Goal: Complete application form: Complete application form

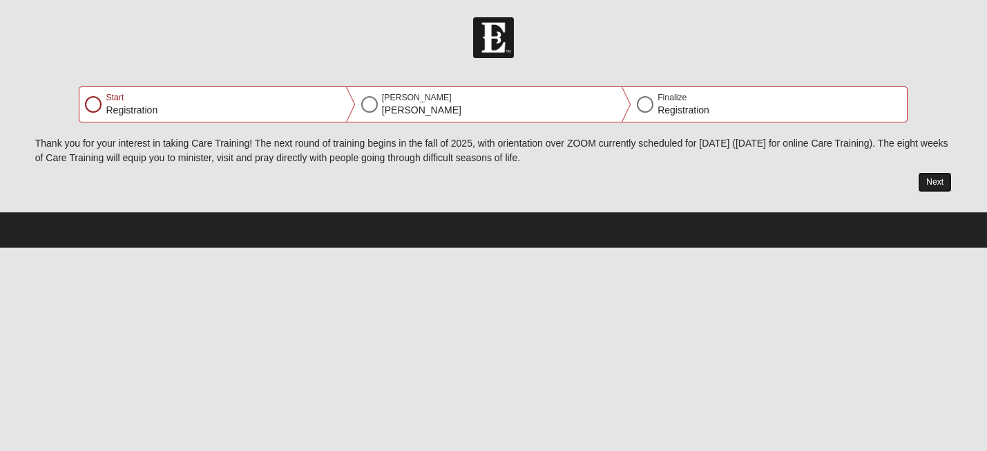
click at [940, 178] on button "Next" at bounding box center [935, 182] width 34 height 20
select select "2"
select select "18"
select select "1974"
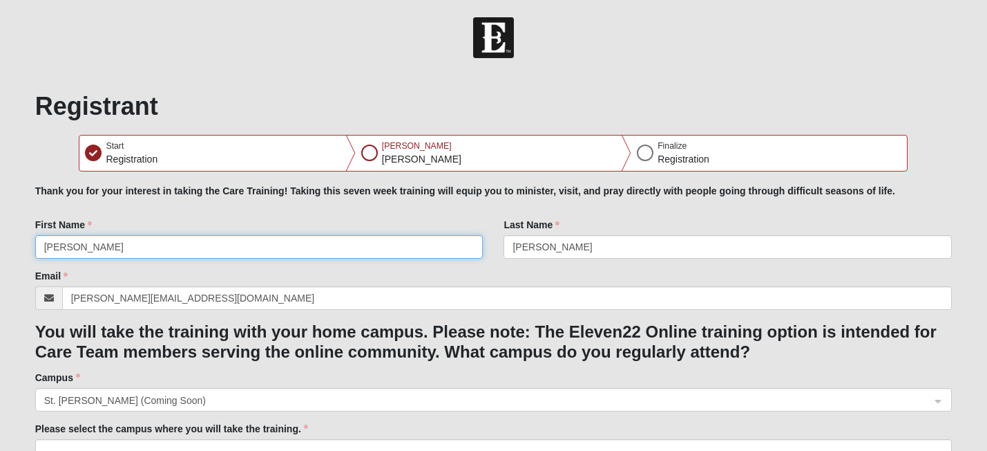
click at [72, 250] on input "[PERSON_NAME]" at bounding box center [259, 246] width 448 height 23
type input "T"
type input "[PERSON_NAME]"
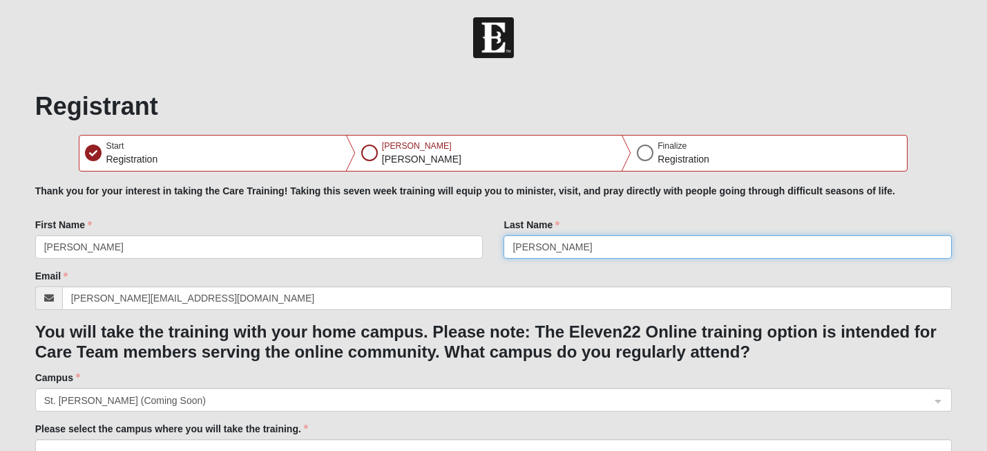
type input "[PERSON_NAME]"
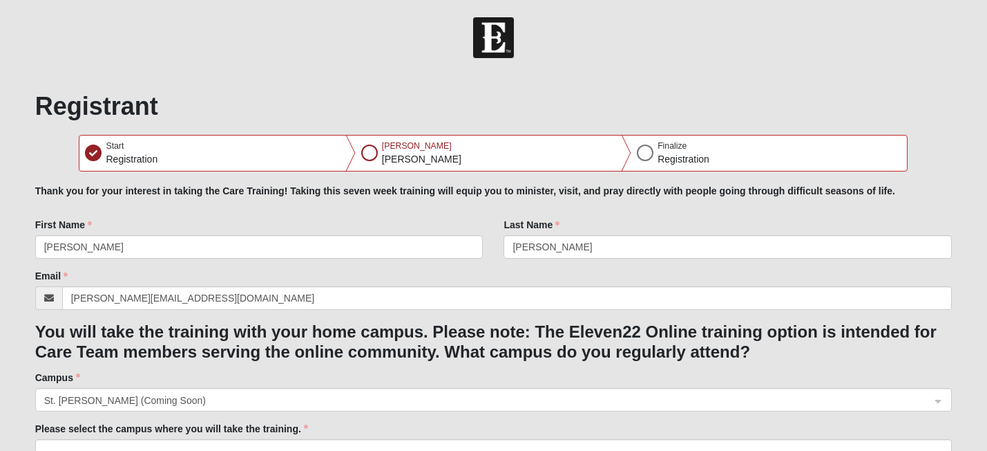
type input "[PHONE_NUMBER]"
type input "[STREET_ADDRESS]"
type input "[GEOGRAPHIC_DATA]"
type input "32080"
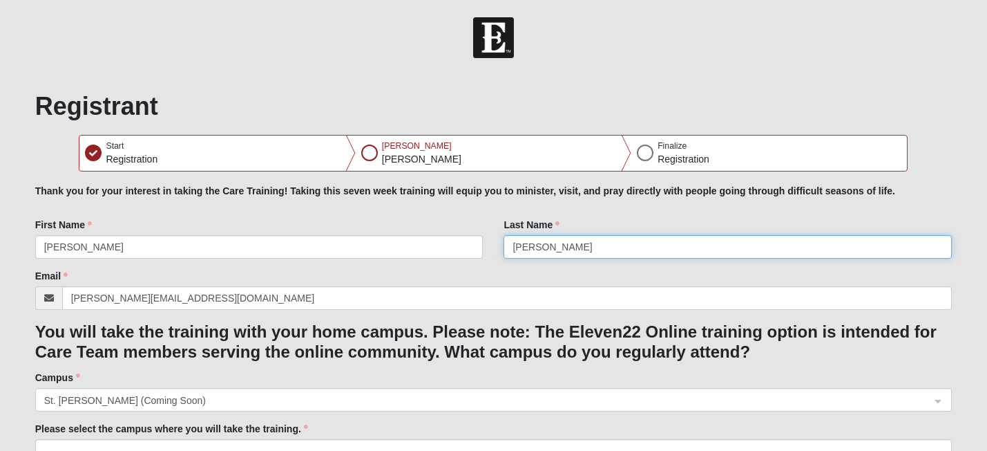
type input "[PHONE_NUMBER]"
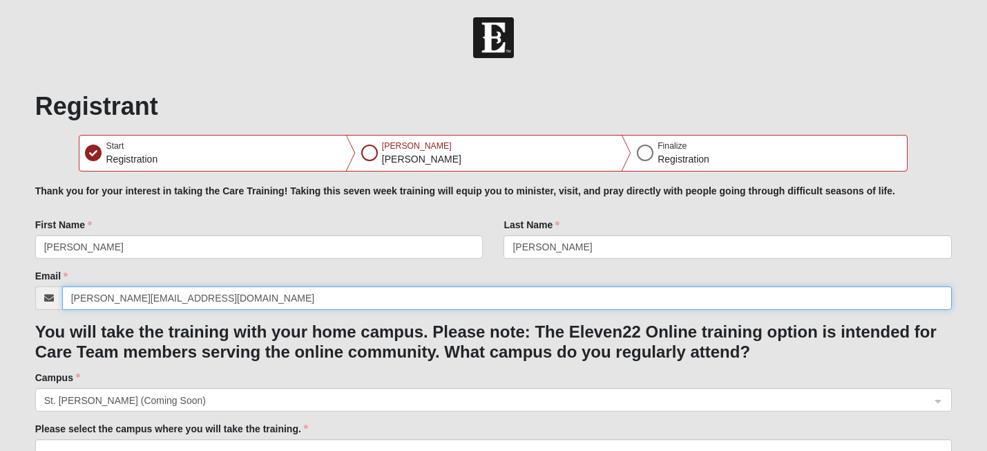
click at [88, 300] on input "[PERSON_NAME][EMAIL_ADDRESS][DOMAIN_NAME]" at bounding box center [507, 297] width 891 height 23
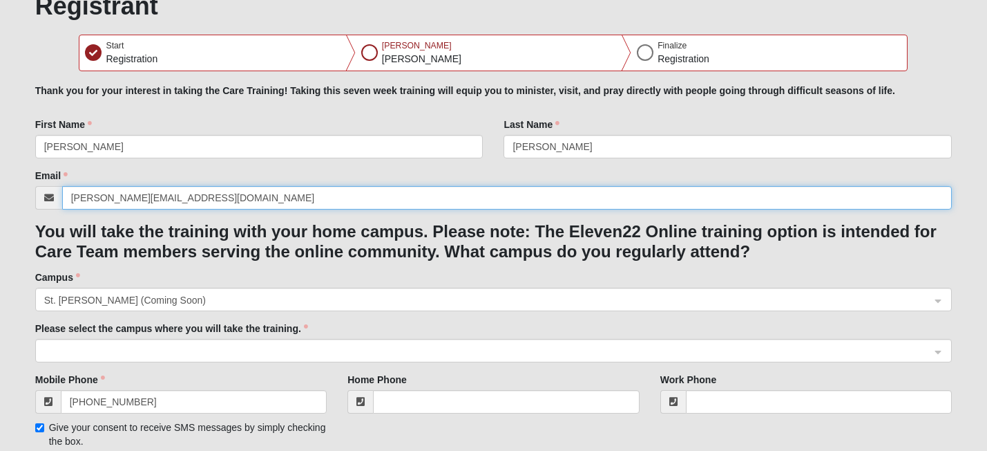
scroll to position [106, 0]
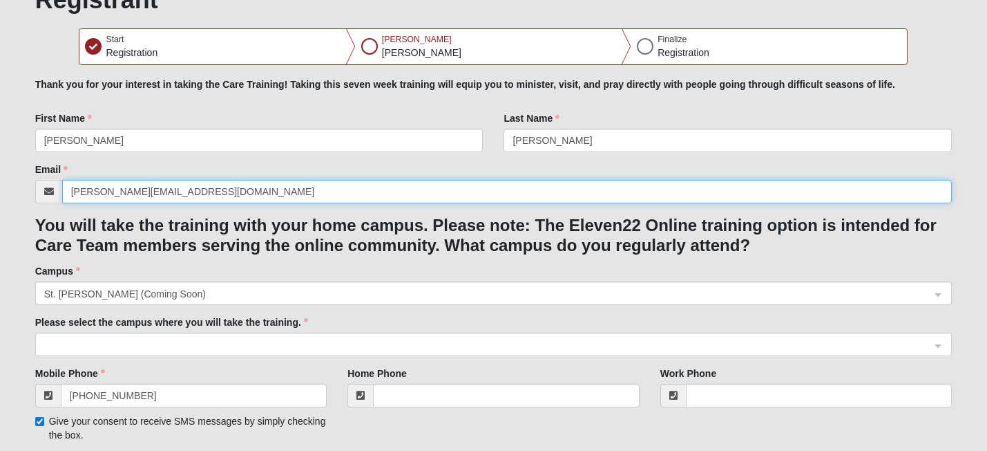
click at [145, 339] on span at bounding box center [487, 344] width 887 height 15
type input "[PERSON_NAME][EMAIL_ADDRESS][DOMAIN_NAME]"
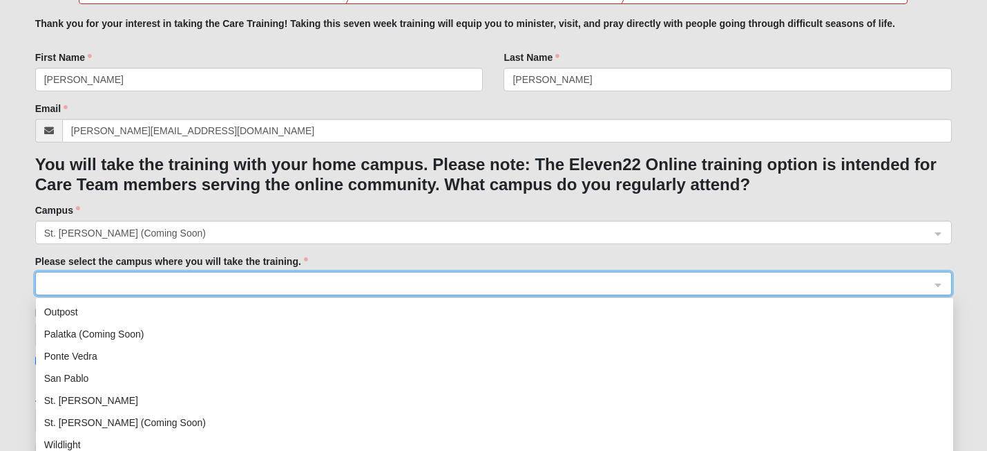
scroll to position [174, 0]
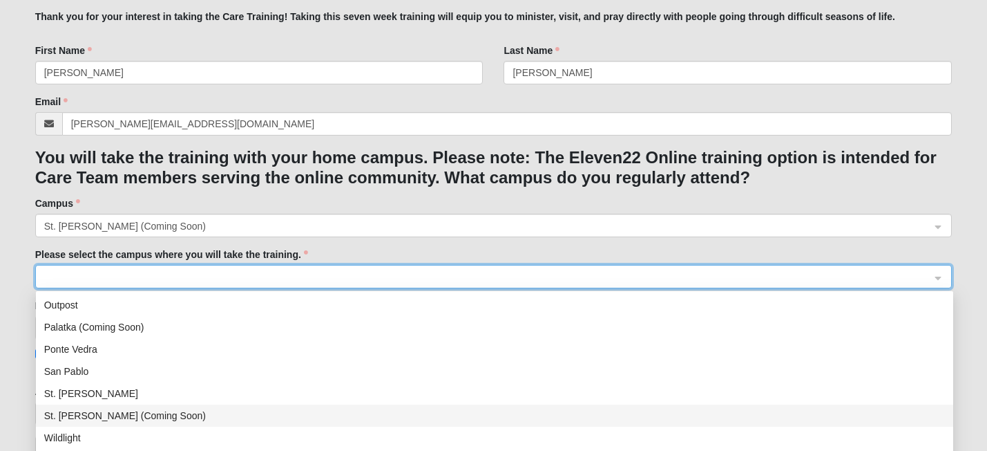
click at [160, 412] on div "St. [PERSON_NAME] (Coming Soon)" at bounding box center [494, 415] width 901 height 15
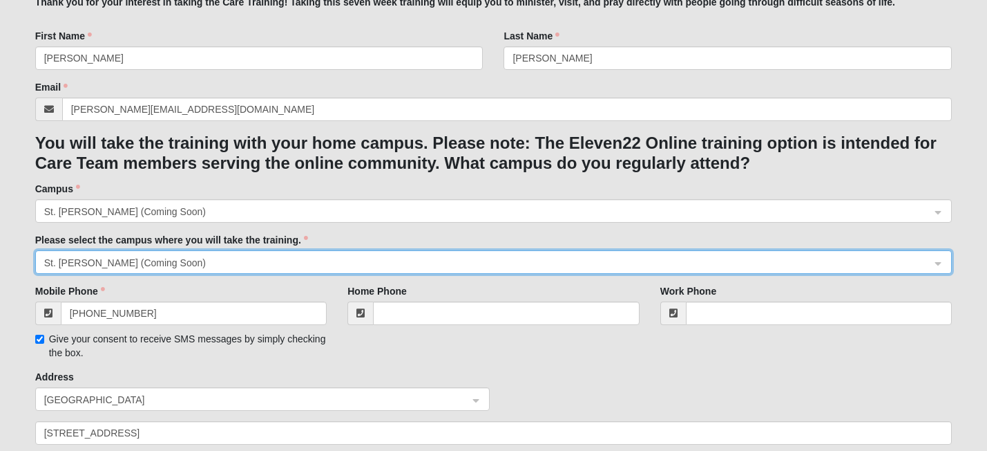
scroll to position [232, 0]
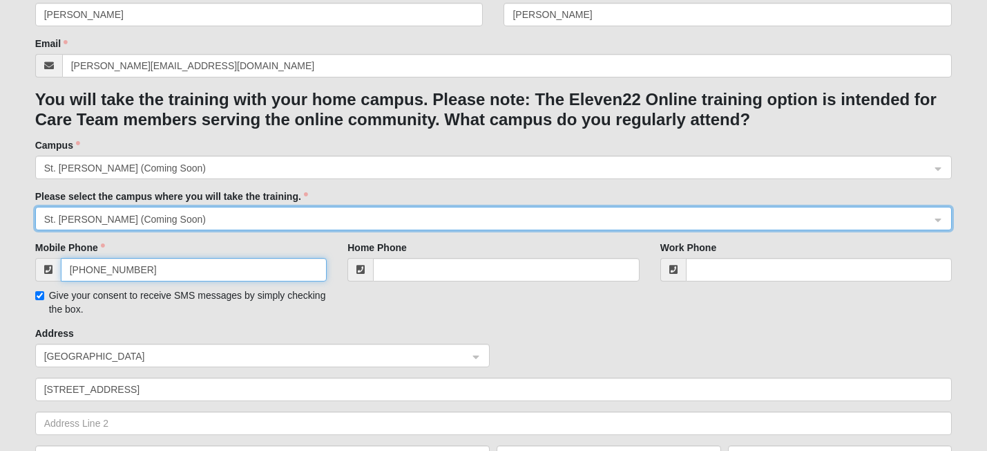
click at [144, 269] on input "[PHONE_NUMBER]" at bounding box center [194, 269] width 267 height 23
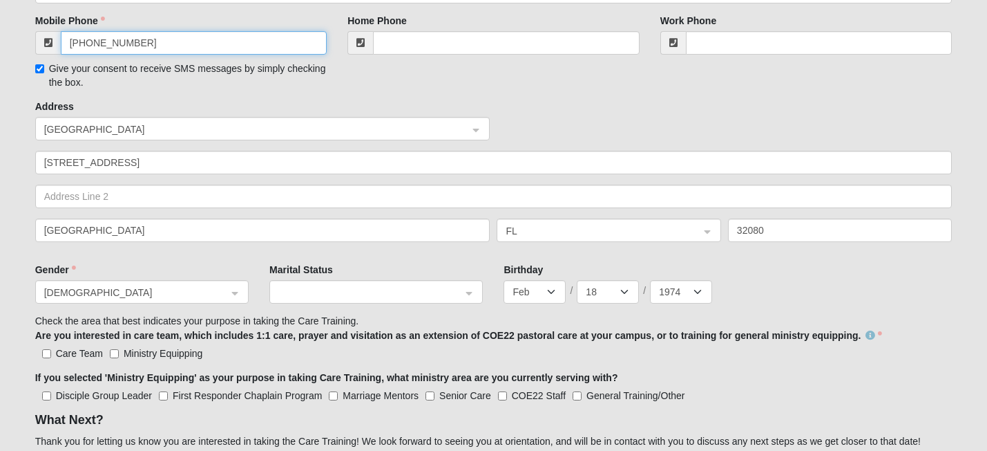
scroll to position [468, 0]
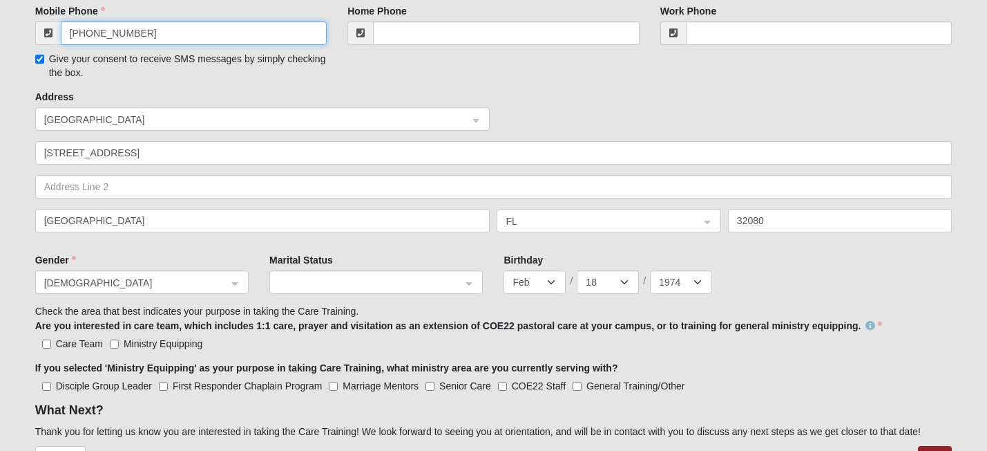
click at [160, 281] on span "[DEMOGRAPHIC_DATA]" at bounding box center [135, 282] width 183 height 15
type input "[PHONE_NUMBER]"
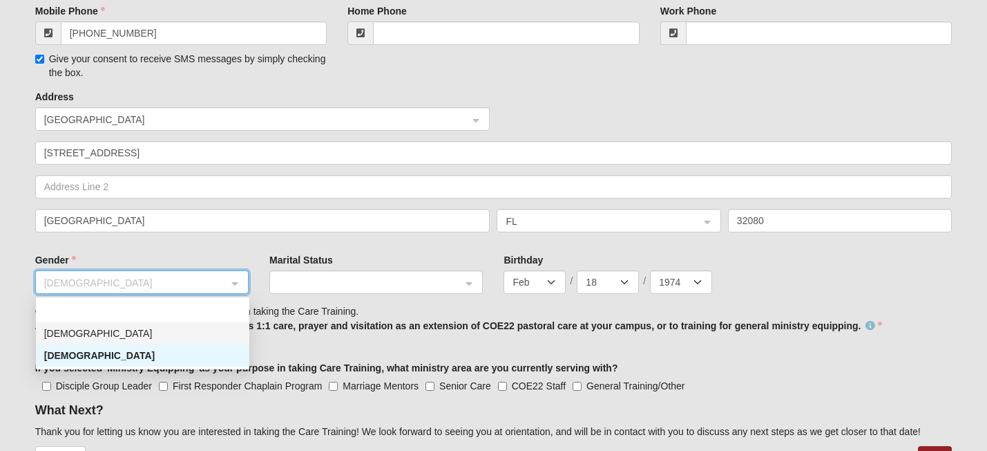
click at [157, 322] on div "[DEMOGRAPHIC_DATA]" at bounding box center [143, 333] width 214 height 22
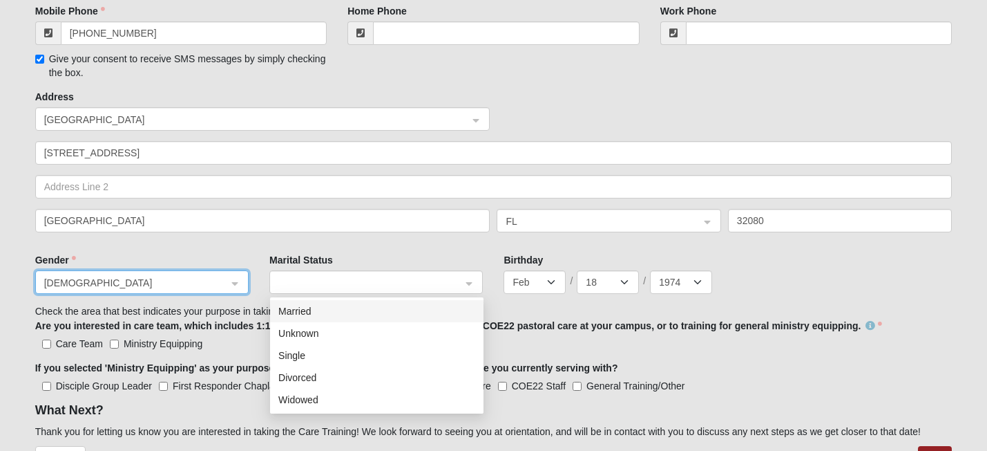
click at [314, 279] on span at bounding box center [369, 282] width 183 height 15
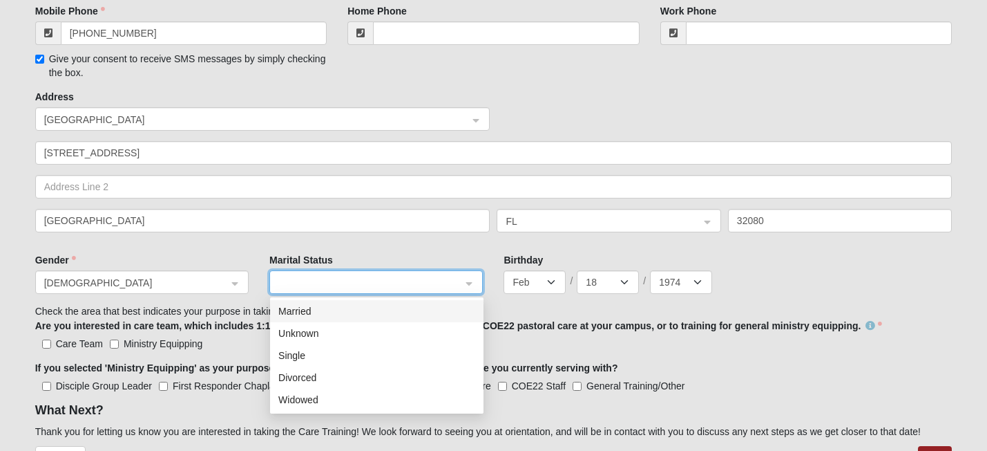
click at [318, 314] on div "Married" at bounding box center [376, 310] width 197 height 15
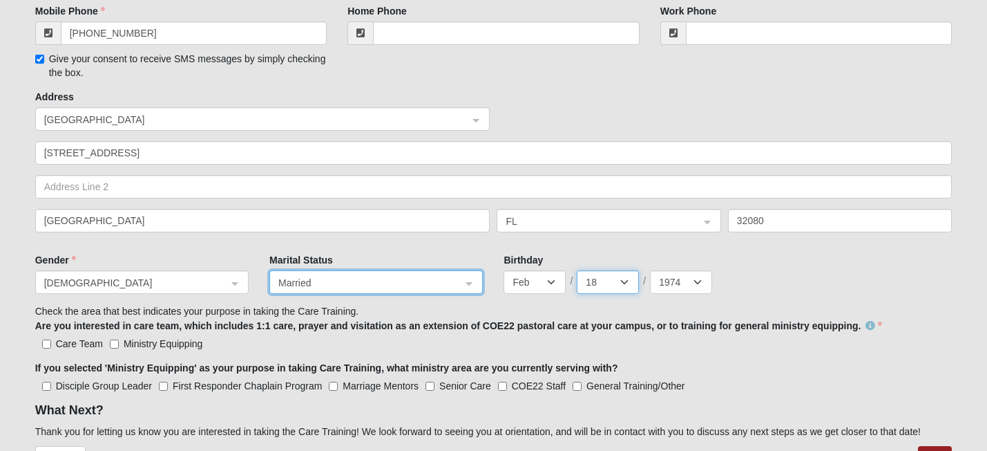
click at [620, 283] on select "1 2 3 4 5 6 7 8 9 10 11 12 13 14 15 16 17 18 19 20 21 22 23 24 25 26 27 28" at bounding box center [608, 281] width 62 height 23
select select "21"
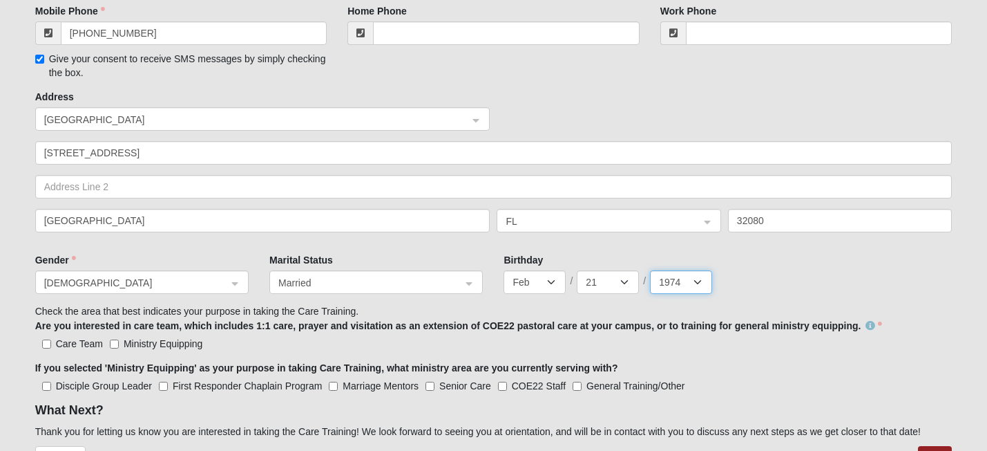
click at [694, 280] on select "2025 2024 2023 2022 2021 2020 2019 2018 2017 2016 2015 2014 2013 2012 2011 2010…" at bounding box center [681, 281] width 62 height 23
select select "1970"
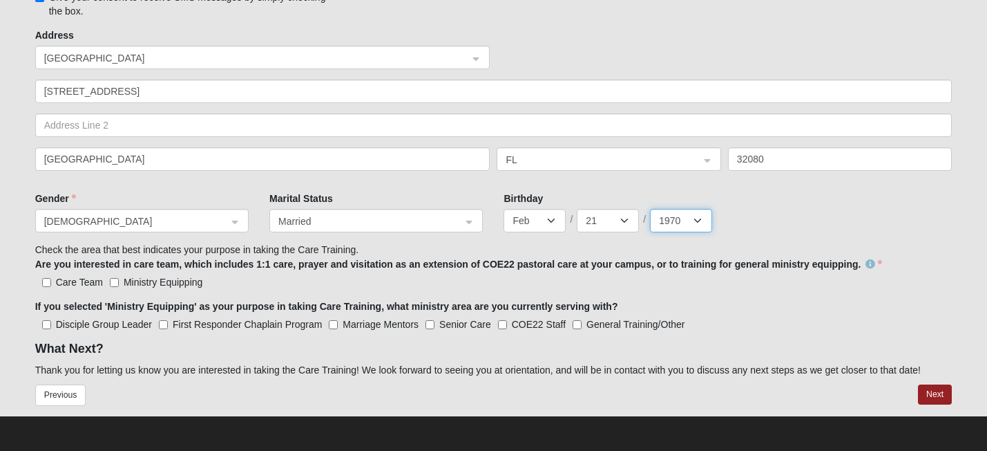
scroll to position [531, 0]
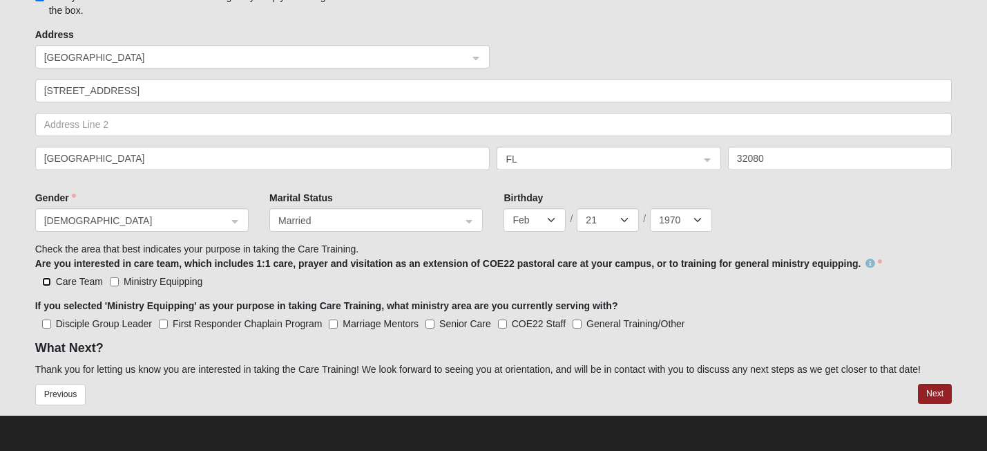
click at [48, 278] on input "Care Team" at bounding box center [46, 281] width 9 height 9
checkbox input "true"
click at [126, 280] on span "Ministry Equipping" at bounding box center [163, 281] width 79 height 11
click at [119, 280] on input "Ministry Equipping" at bounding box center [114, 281] width 9 height 9
checkbox input "true"
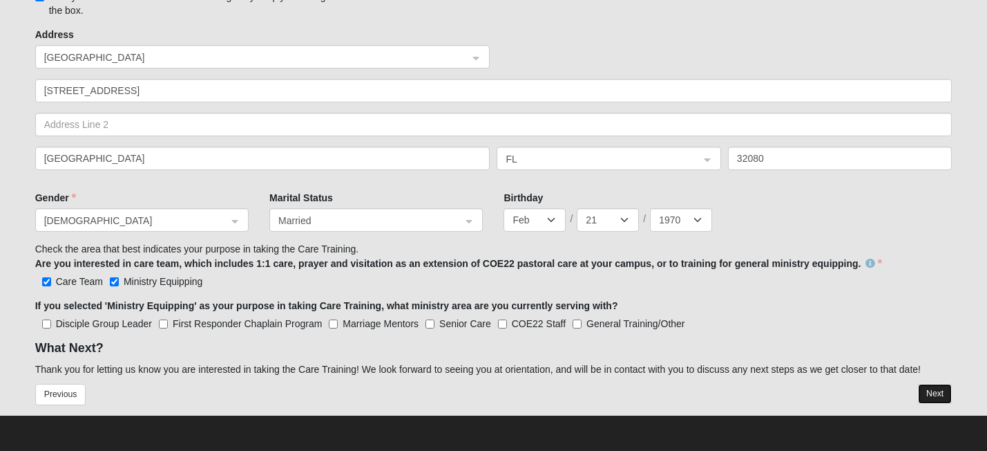
click at [940, 395] on button "Next" at bounding box center [935, 393] width 34 height 20
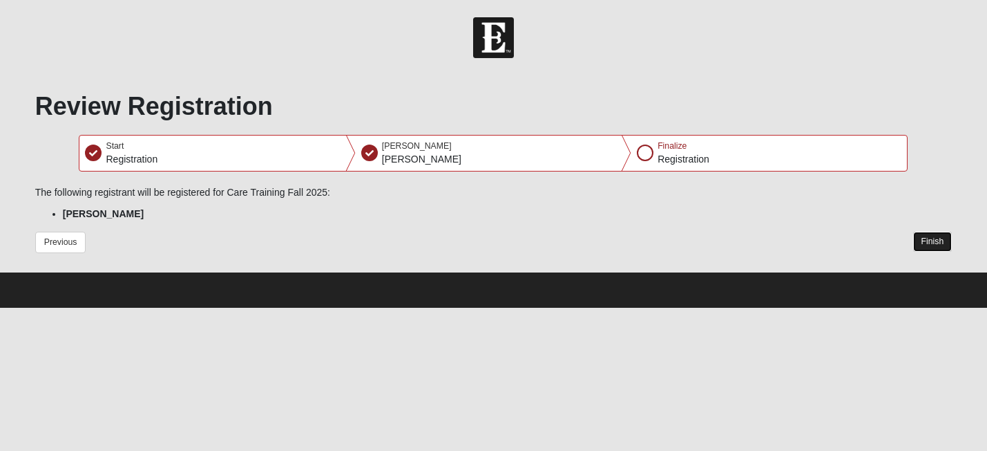
click at [935, 246] on button "Finish" at bounding box center [932, 241] width 39 height 20
